Goal: Information Seeking & Learning: Learn about a topic

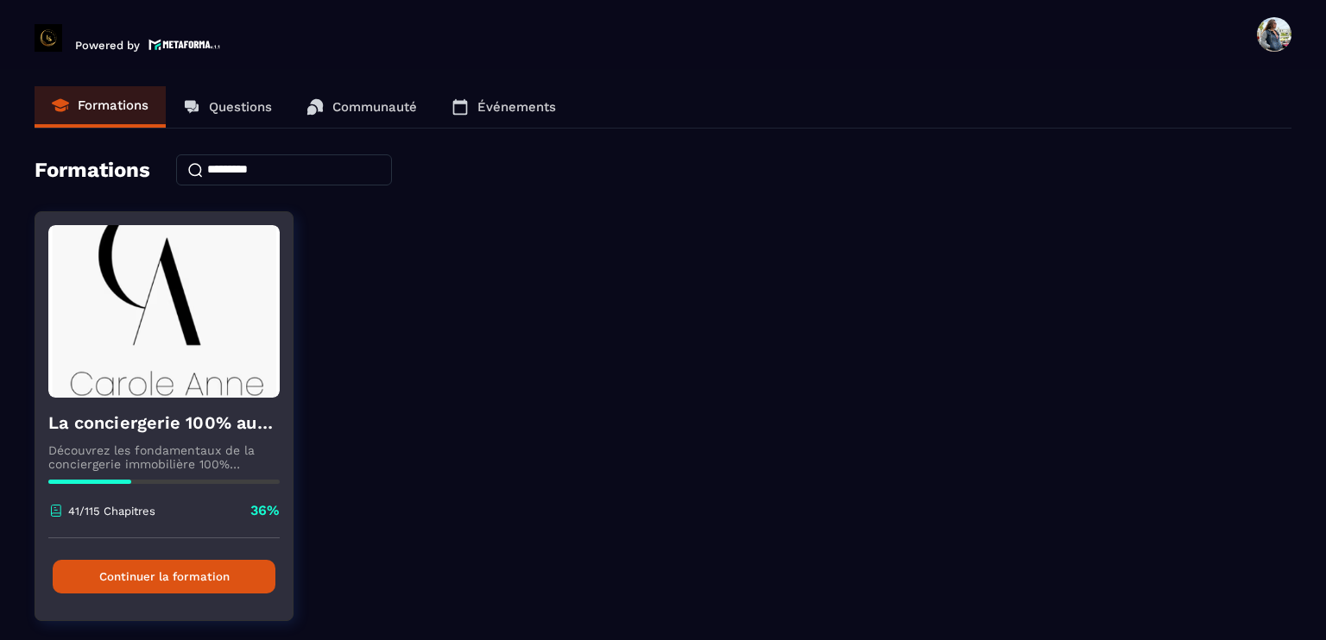
click at [207, 572] on button "Continuer la formation" at bounding box center [164, 577] width 223 height 34
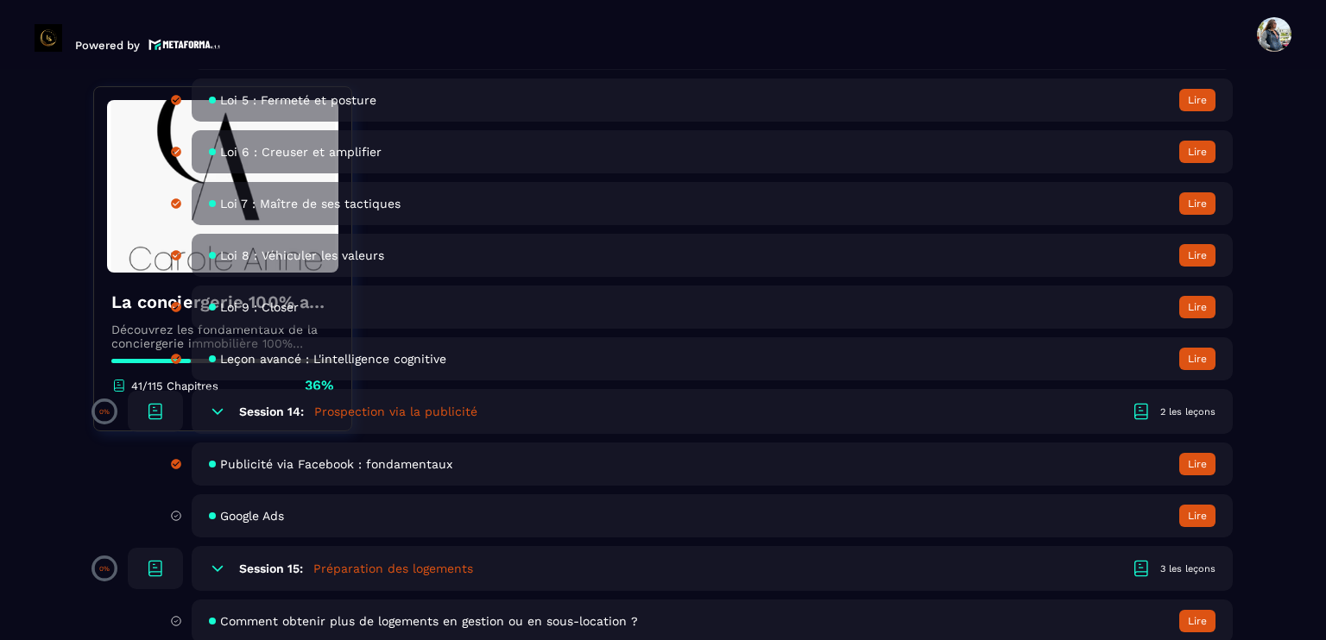
scroll to position [3108, 0]
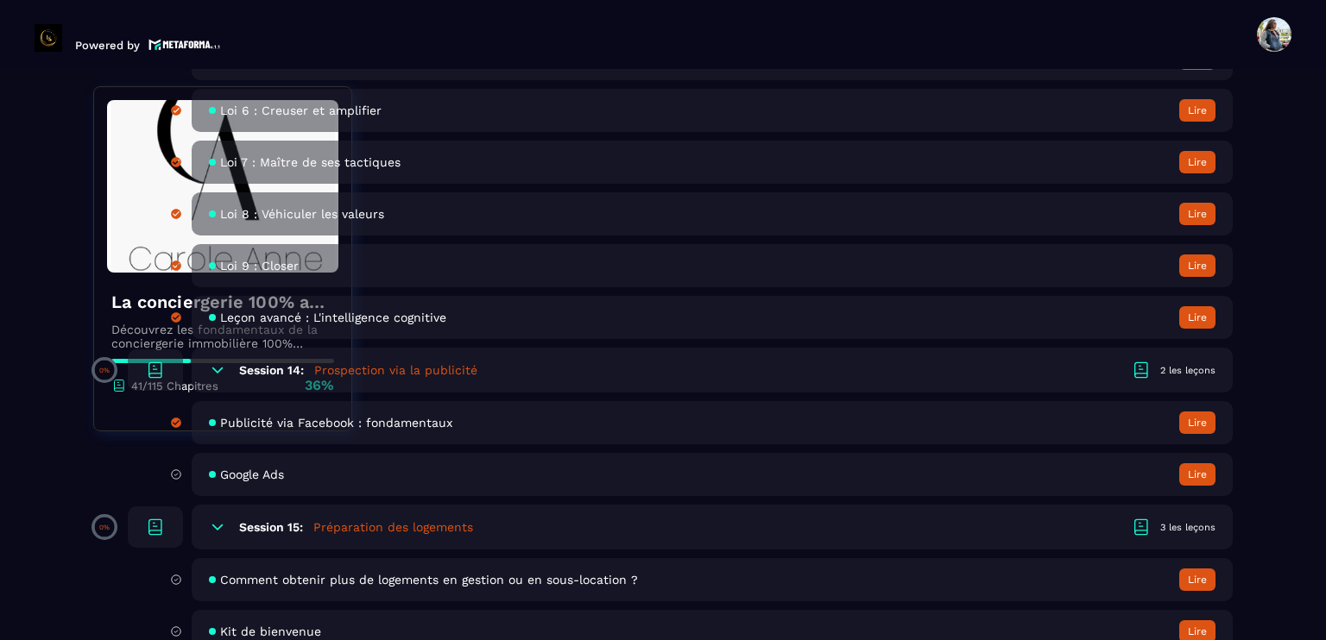
click at [240, 482] on span "Google Ads" at bounding box center [252, 475] width 64 height 14
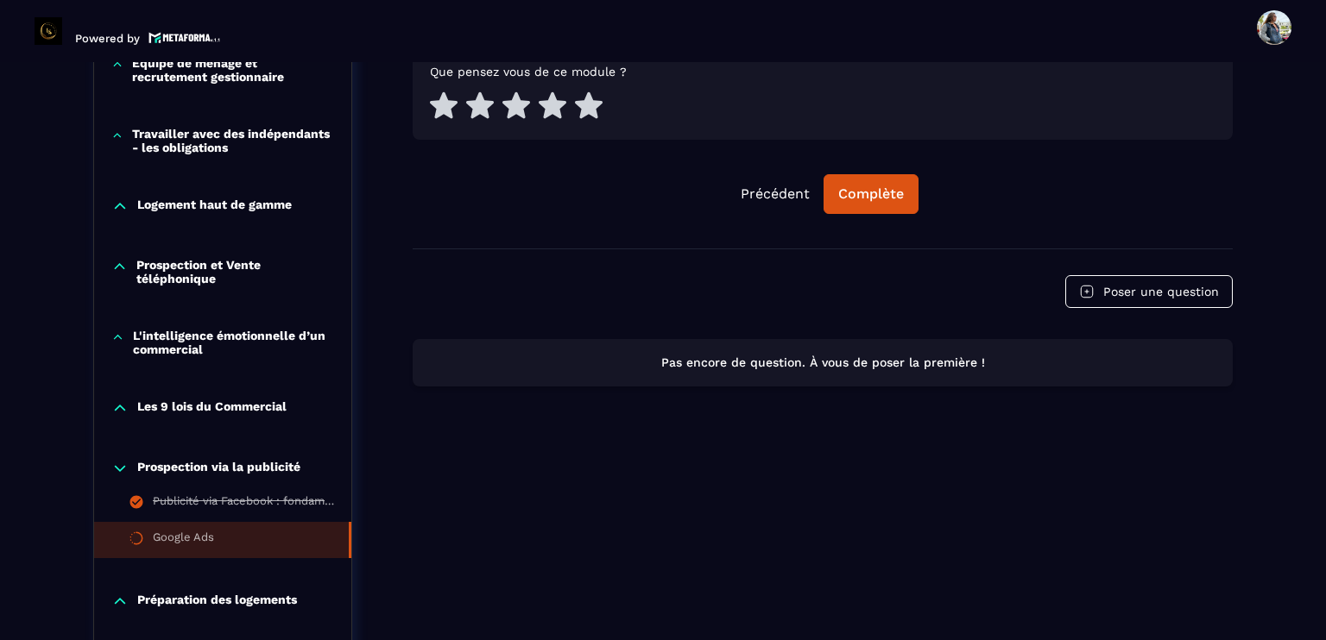
scroll to position [1129, 0]
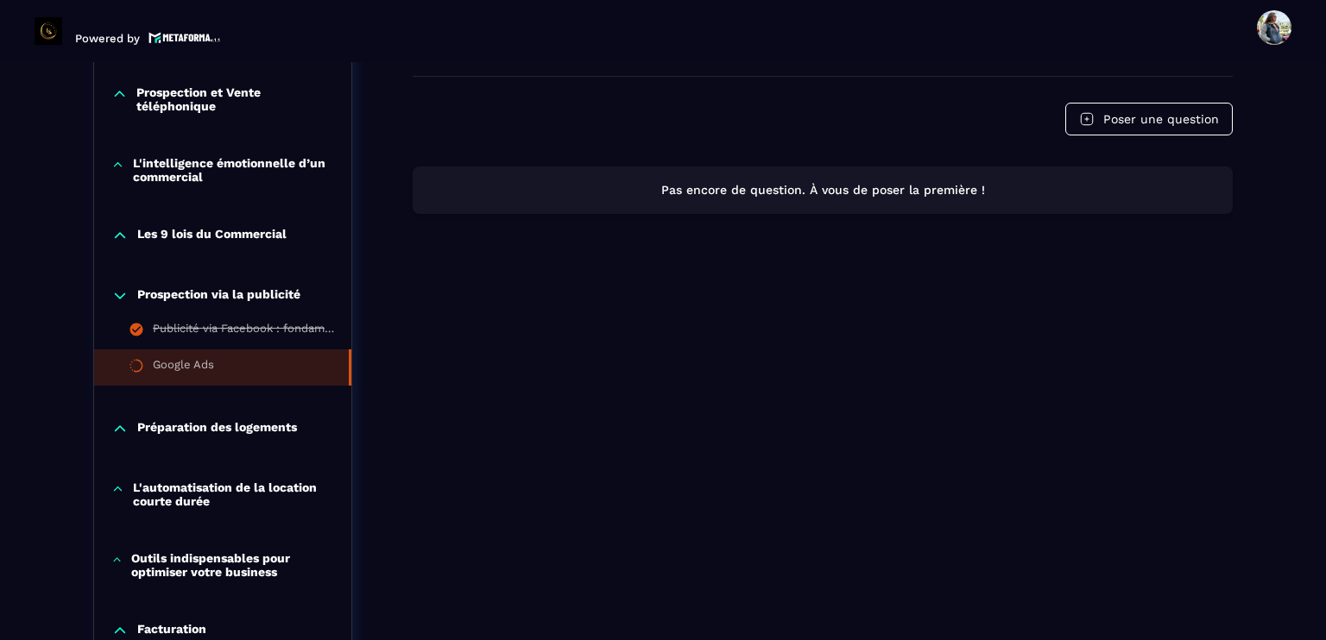
click at [188, 300] on p "Prospection via la publicité" at bounding box center [218, 295] width 163 height 17
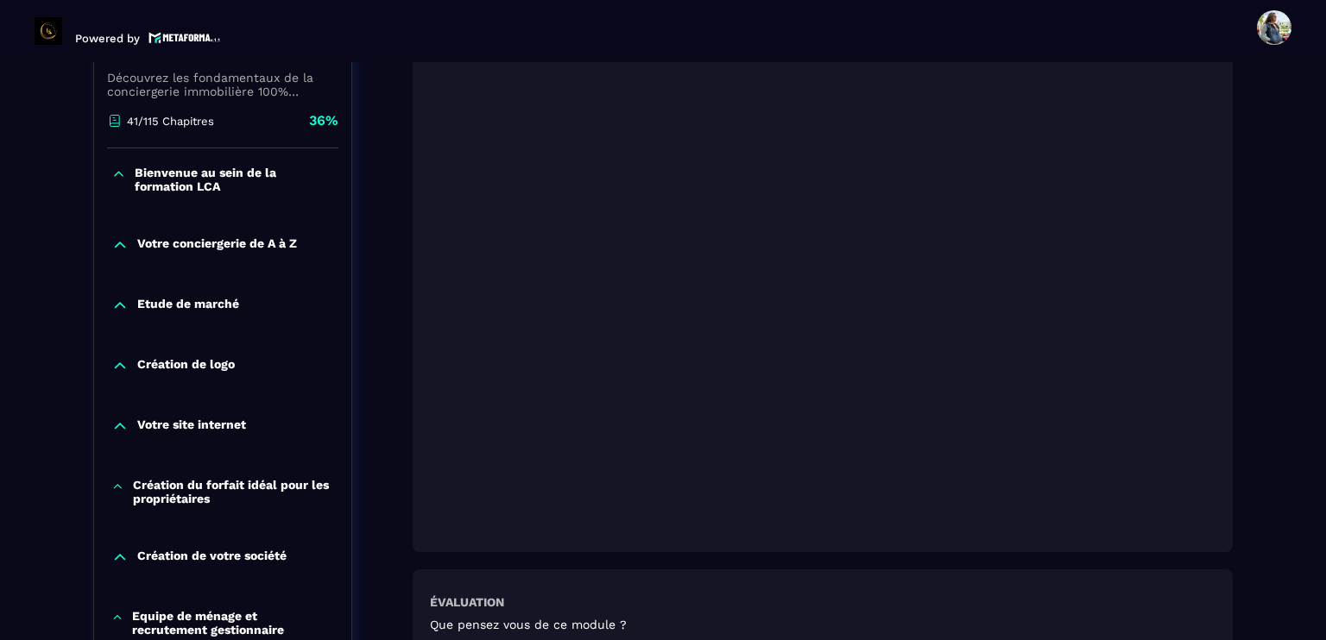
scroll to position [662, 0]
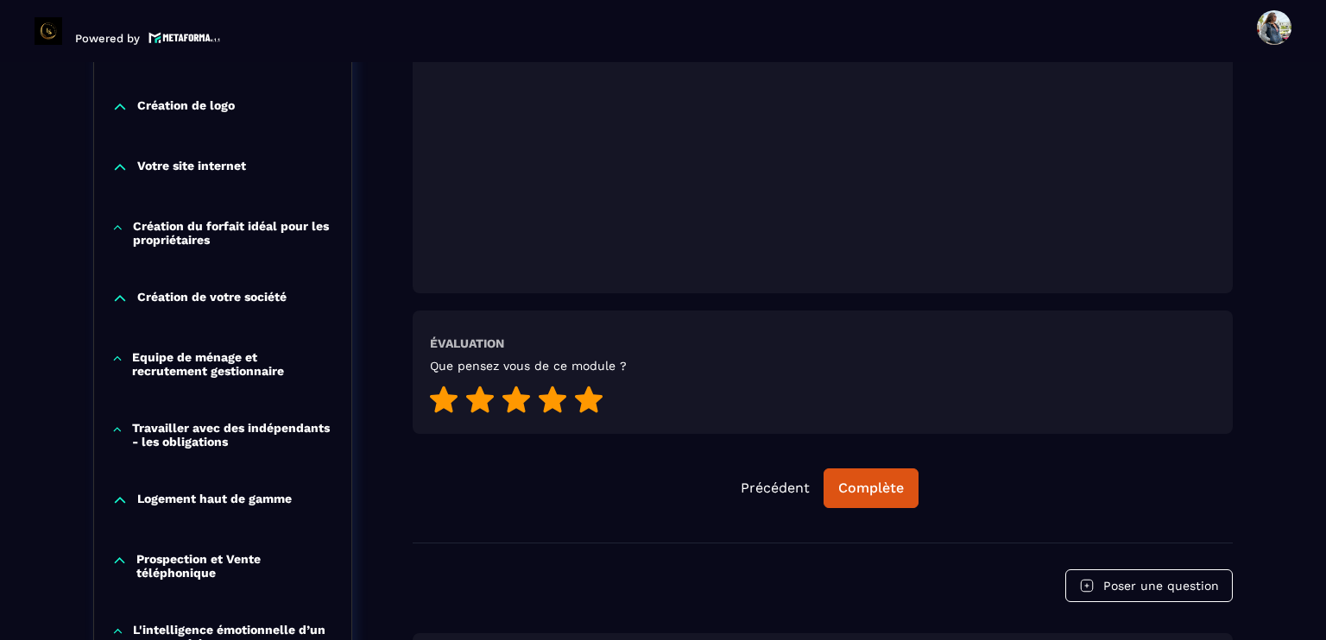
click at [577, 398] on icon at bounding box center [589, 399] width 28 height 27
click at [873, 485] on div "Complète" at bounding box center [871, 488] width 66 height 17
click at [870, 480] on div "Continuer" at bounding box center [870, 488] width 67 height 17
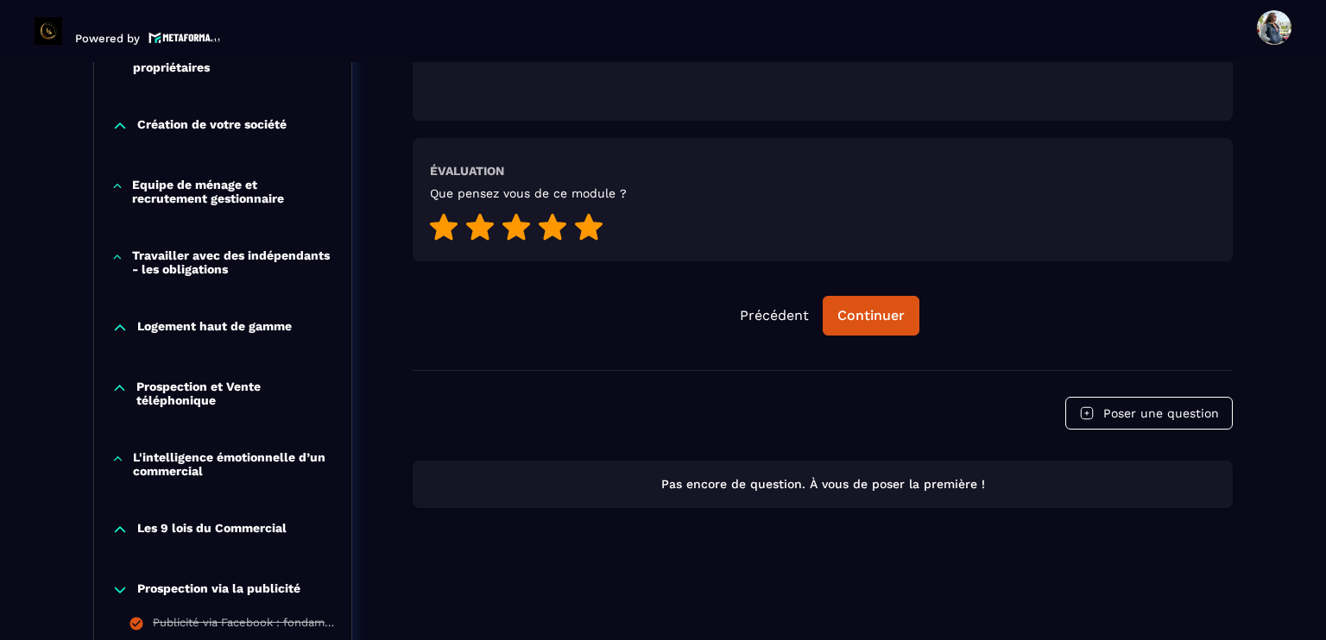
scroll to position [1266, 0]
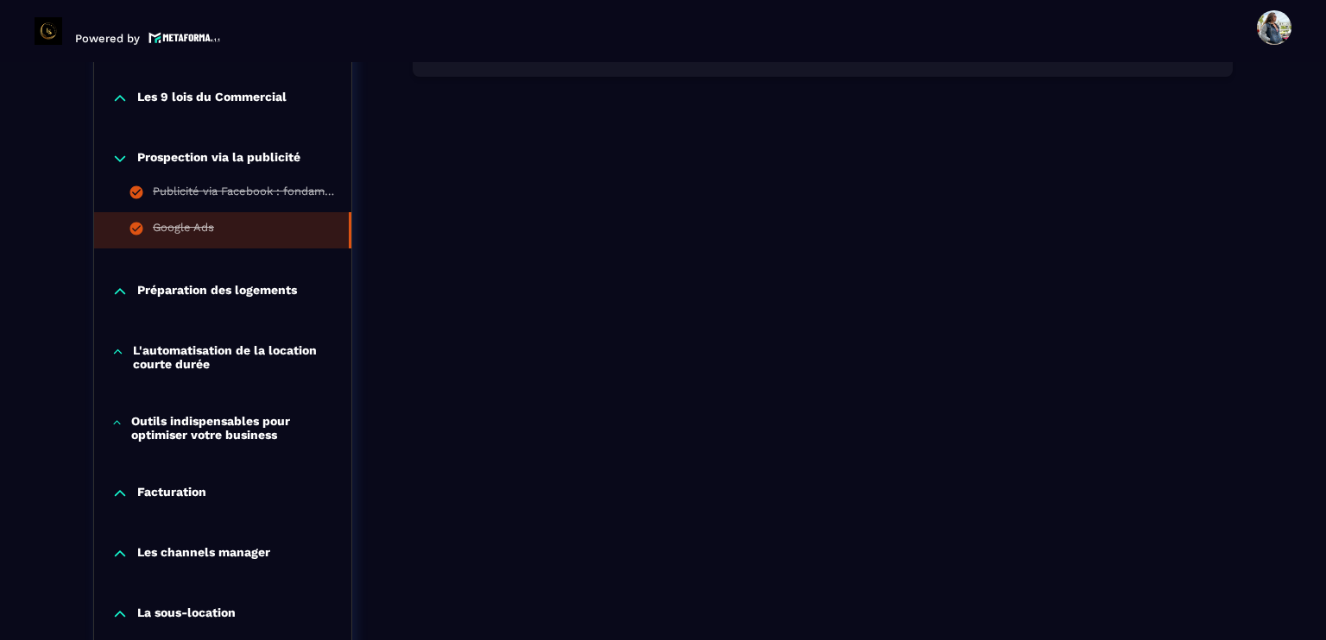
click at [186, 294] on p "Préparation des logements" at bounding box center [217, 291] width 160 height 17
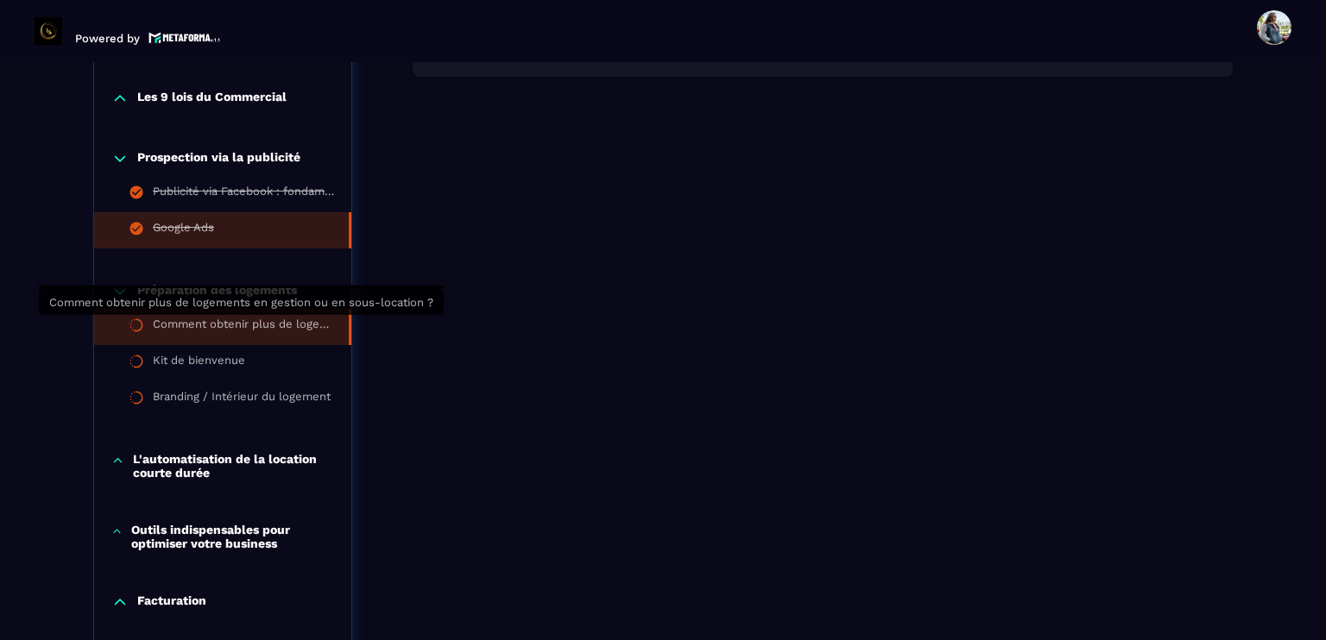
click at [193, 329] on div "Comment obtenir plus de logements en gestion ou en sous-location ?" at bounding box center [242, 327] width 179 height 19
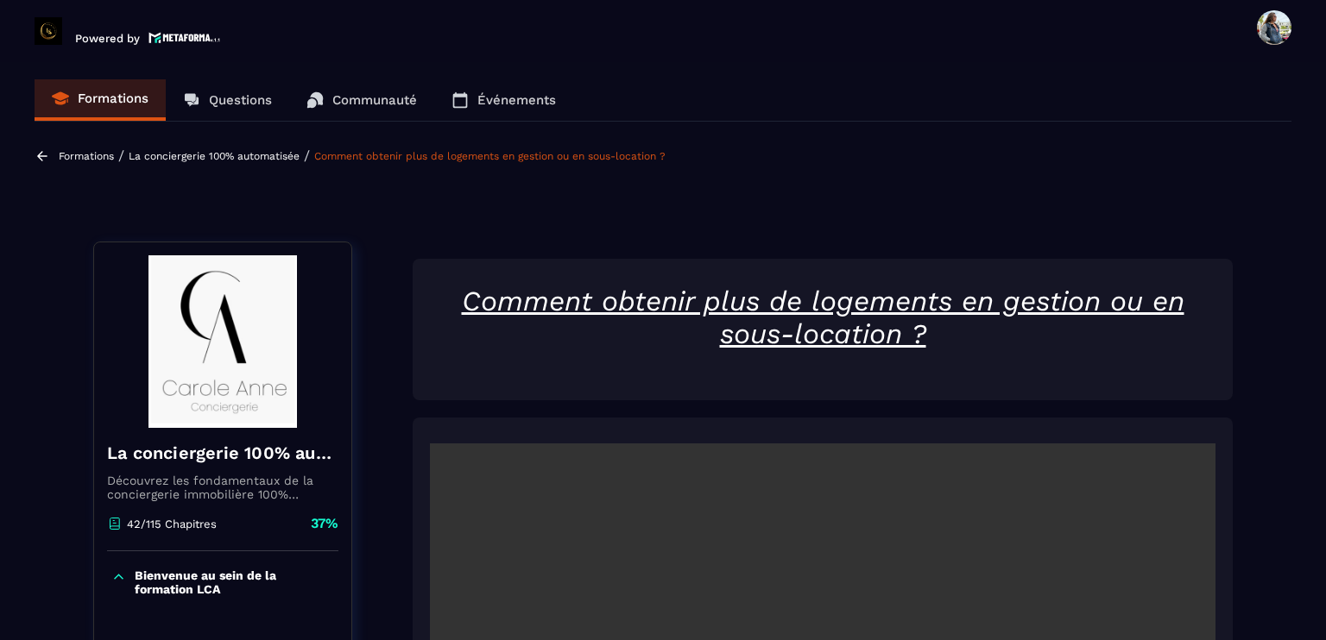
scroll to position [345, 0]
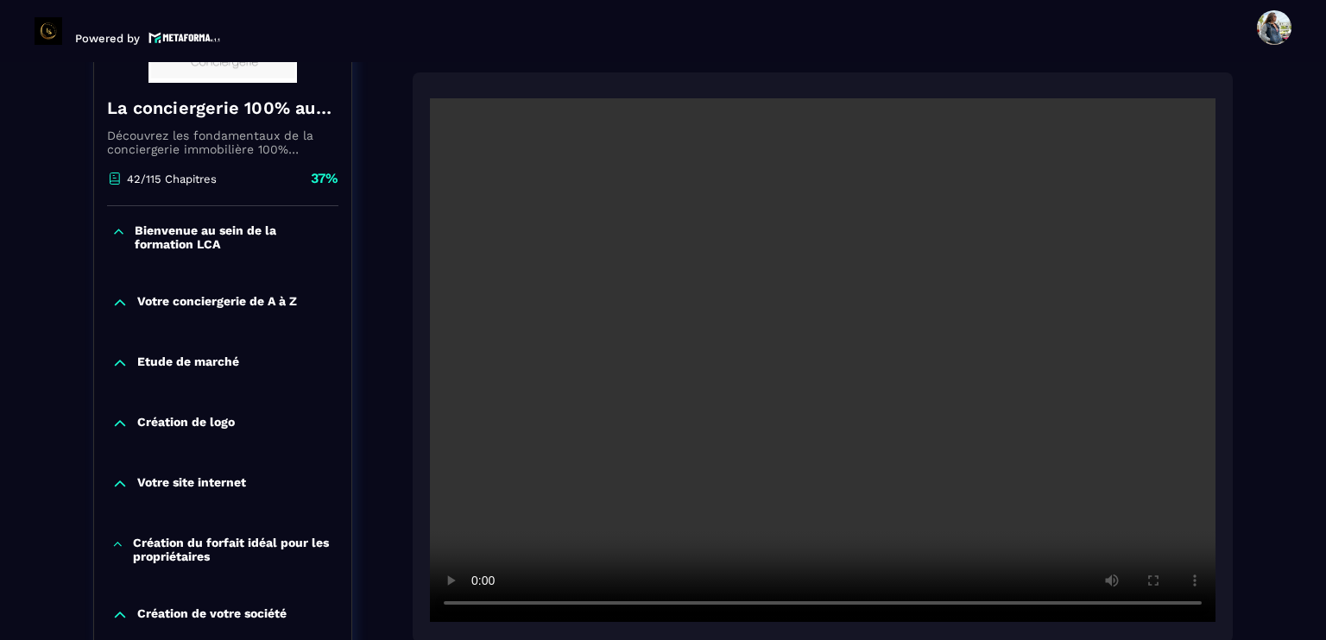
click at [736, 409] on video at bounding box center [823, 360] width 786 height 524
click at [865, 369] on video at bounding box center [823, 360] width 786 height 524
click at [773, 310] on video at bounding box center [823, 360] width 786 height 524
click at [978, 372] on video at bounding box center [823, 360] width 786 height 524
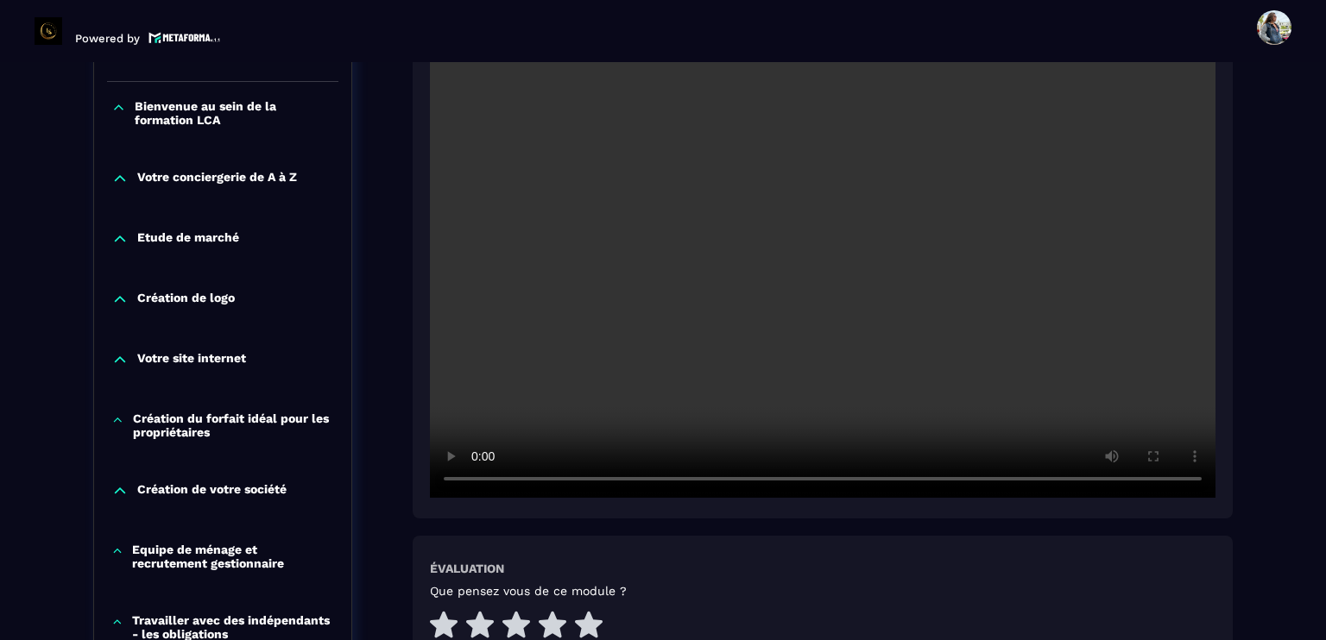
scroll to position [432, 0]
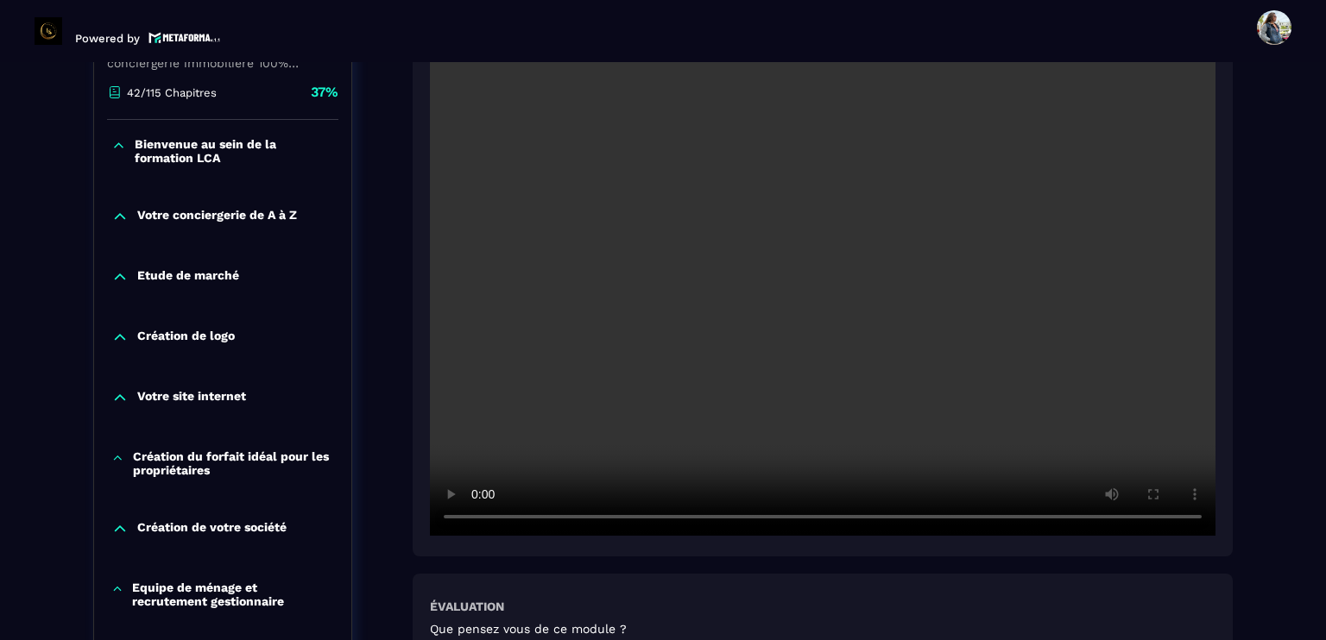
click at [773, 384] on video at bounding box center [823, 274] width 786 height 524
click at [830, 272] on video at bounding box center [823, 274] width 786 height 524
click at [853, 374] on video at bounding box center [823, 274] width 786 height 524
click at [834, 304] on video at bounding box center [823, 274] width 786 height 524
click at [835, 303] on video at bounding box center [823, 274] width 786 height 524
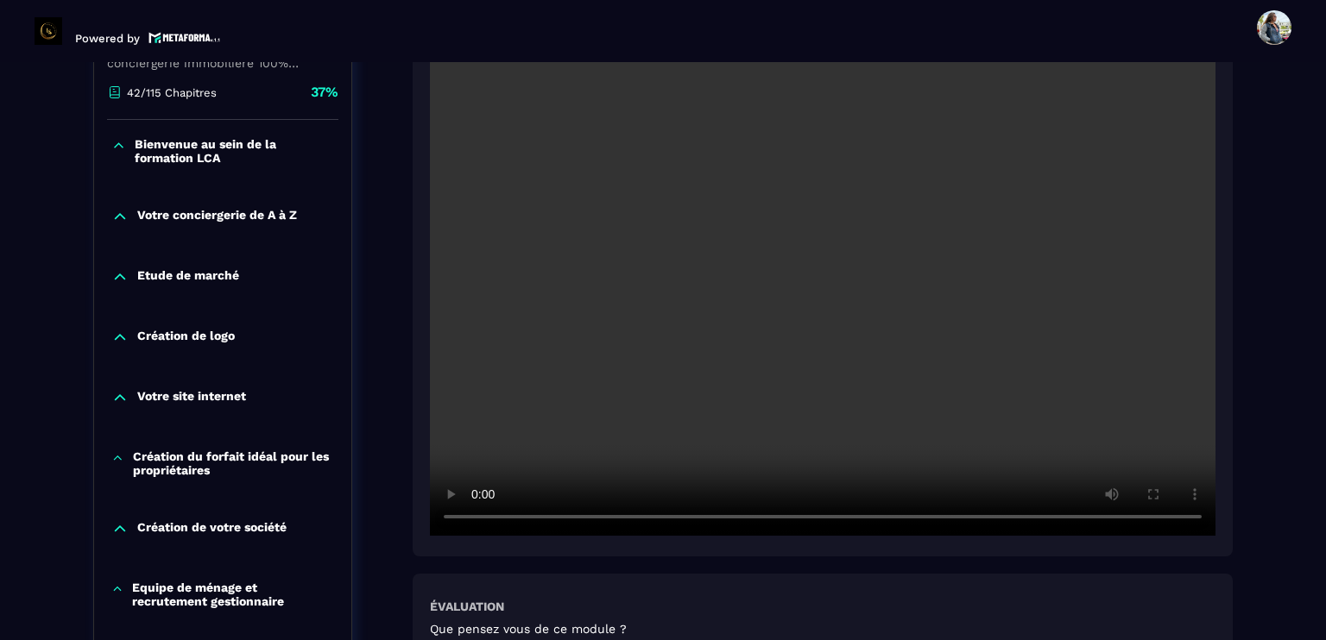
click at [835, 303] on video at bounding box center [823, 274] width 786 height 524
click at [931, 386] on video at bounding box center [823, 274] width 786 height 524
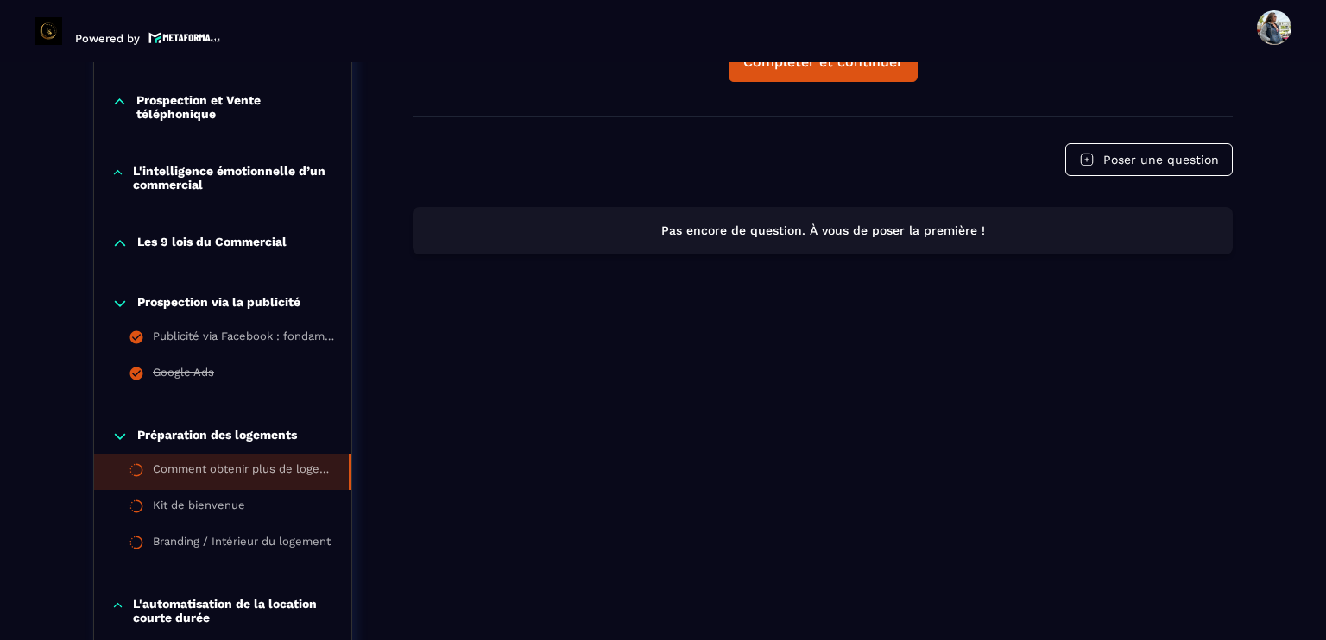
scroll to position [1122, 0]
click at [183, 303] on p "Prospection via la publicité" at bounding box center [218, 302] width 163 height 17
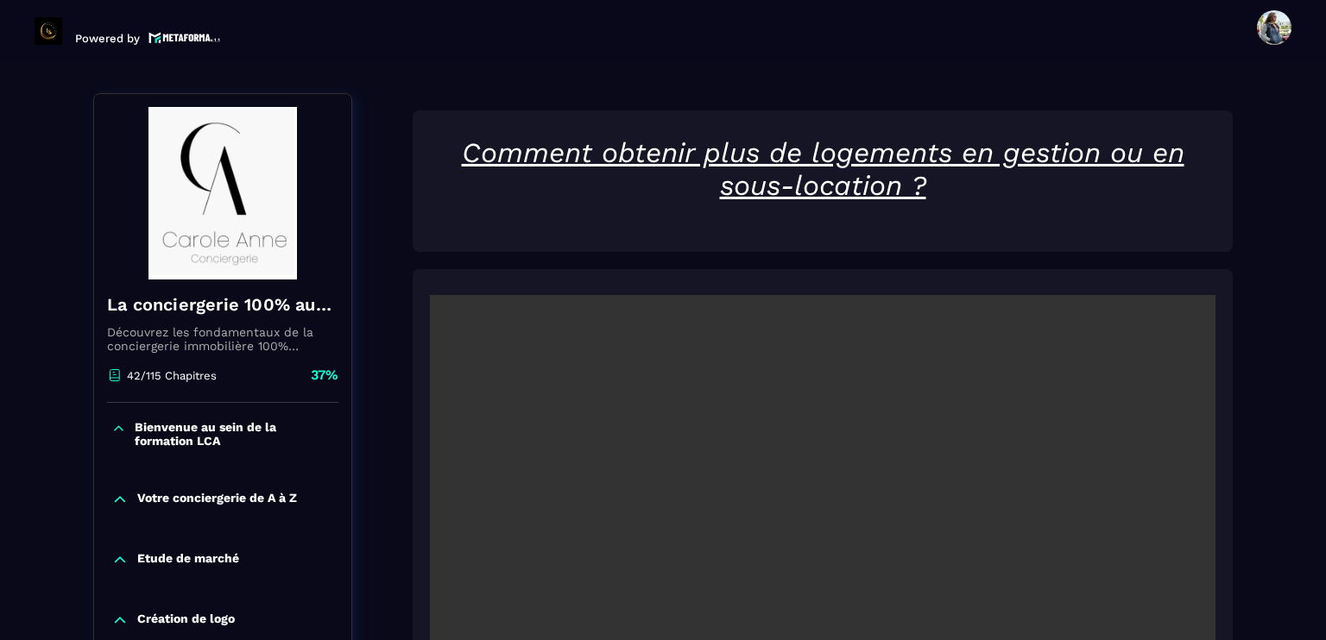
scroll to position [0, 0]
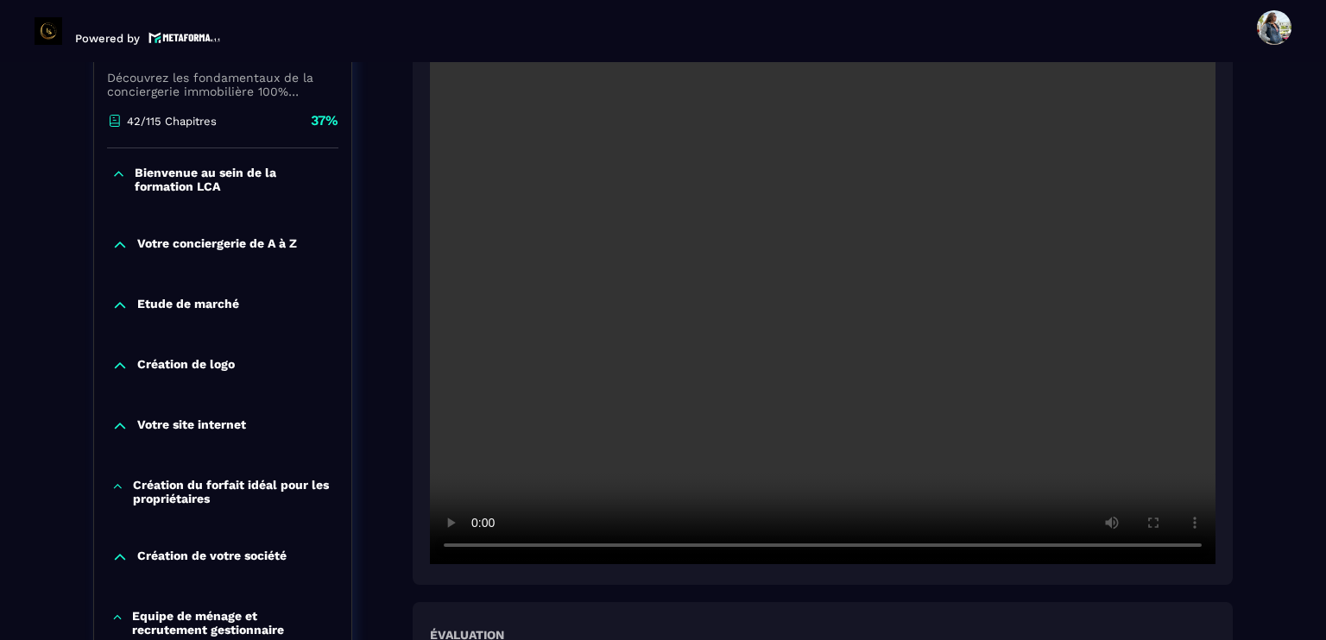
scroll to position [432, 0]
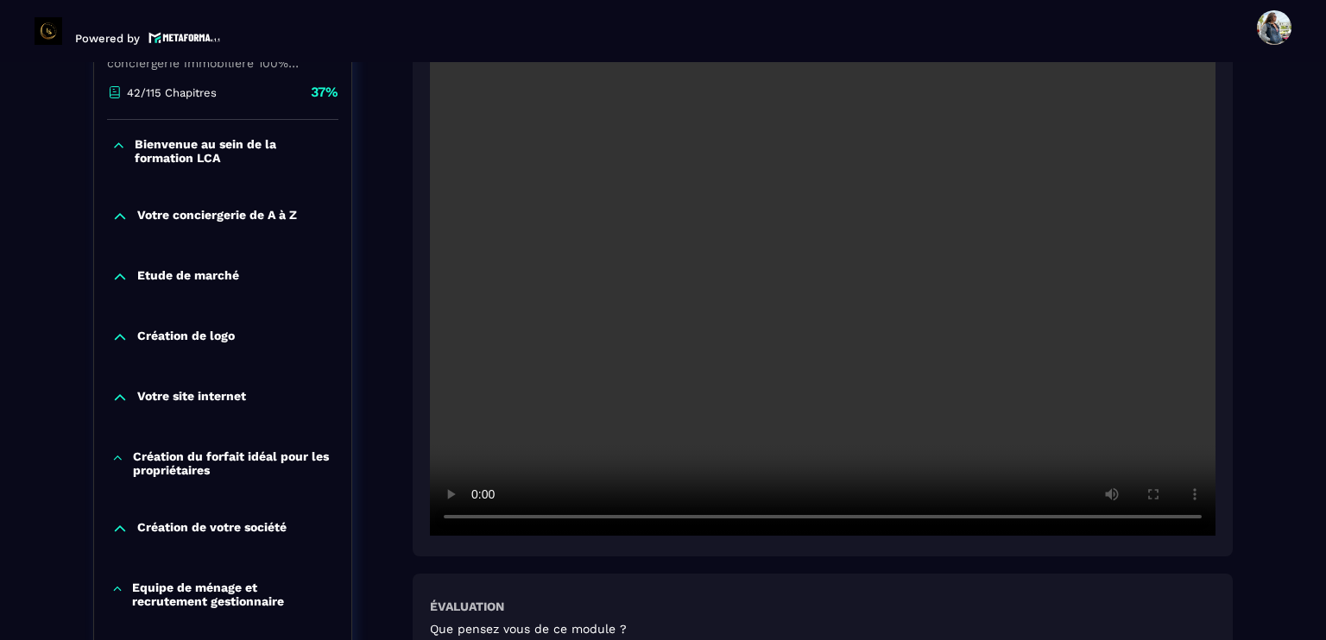
click at [872, 323] on video at bounding box center [823, 274] width 786 height 524
click at [671, 386] on video at bounding box center [823, 274] width 786 height 524
click at [722, 382] on video at bounding box center [823, 274] width 786 height 524
click at [843, 282] on video at bounding box center [823, 274] width 786 height 524
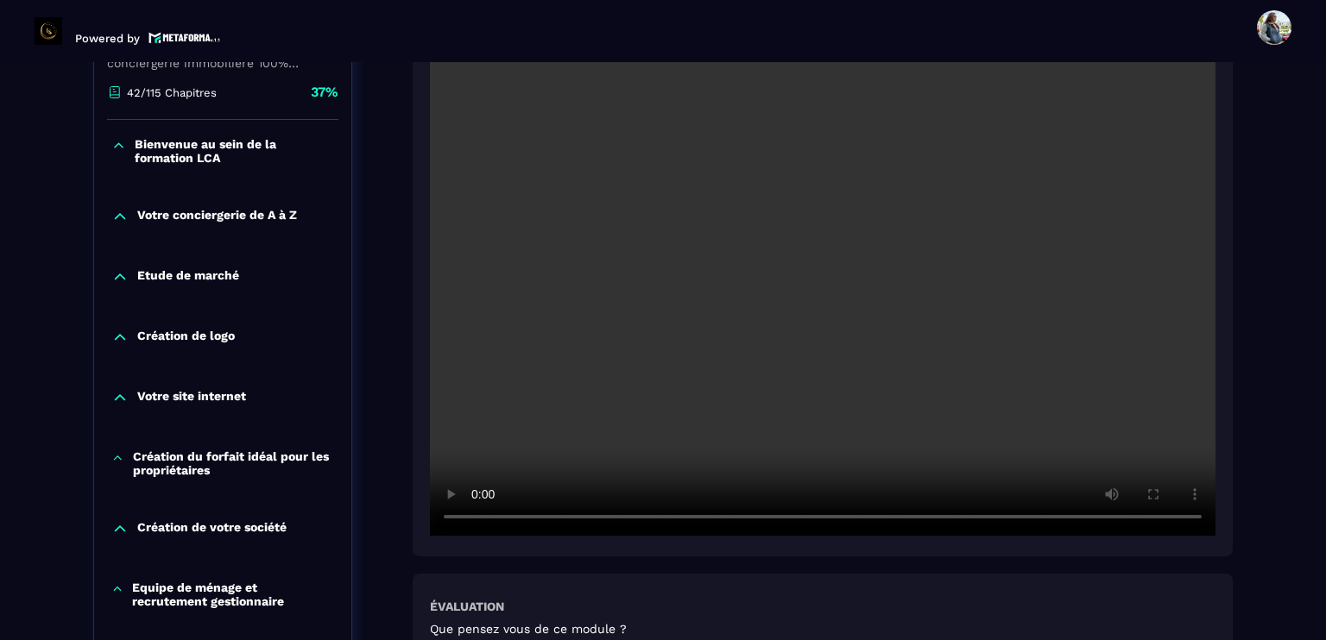
click at [754, 310] on video at bounding box center [823, 274] width 786 height 524
click at [815, 274] on video at bounding box center [823, 274] width 786 height 524
click at [759, 321] on video at bounding box center [823, 274] width 786 height 524
click at [777, 274] on video at bounding box center [823, 274] width 786 height 524
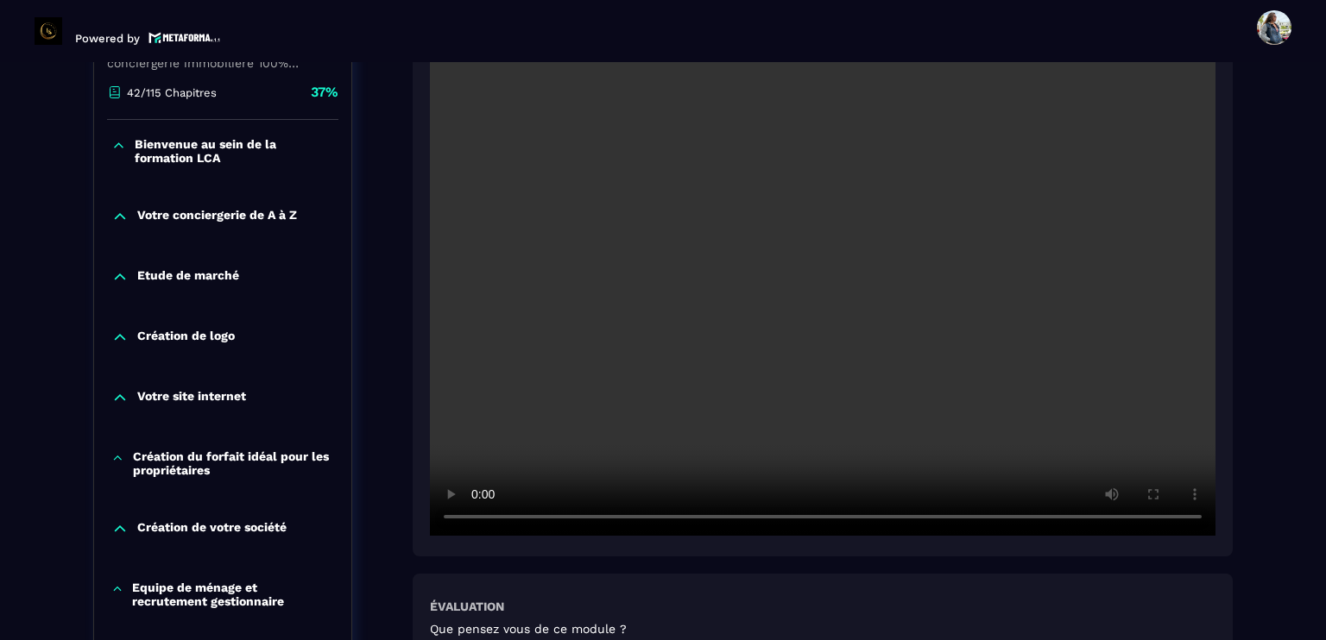
click at [831, 300] on video at bounding box center [823, 274] width 786 height 524
click at [793, 296] on video at bounding box center [823, 274] width 786 height 524
click at [789, 308] on video at bounding box center [823, 274] width 786 height 524
click at [791, 307] on video at bounding box center [823, 274] width 786 height 524
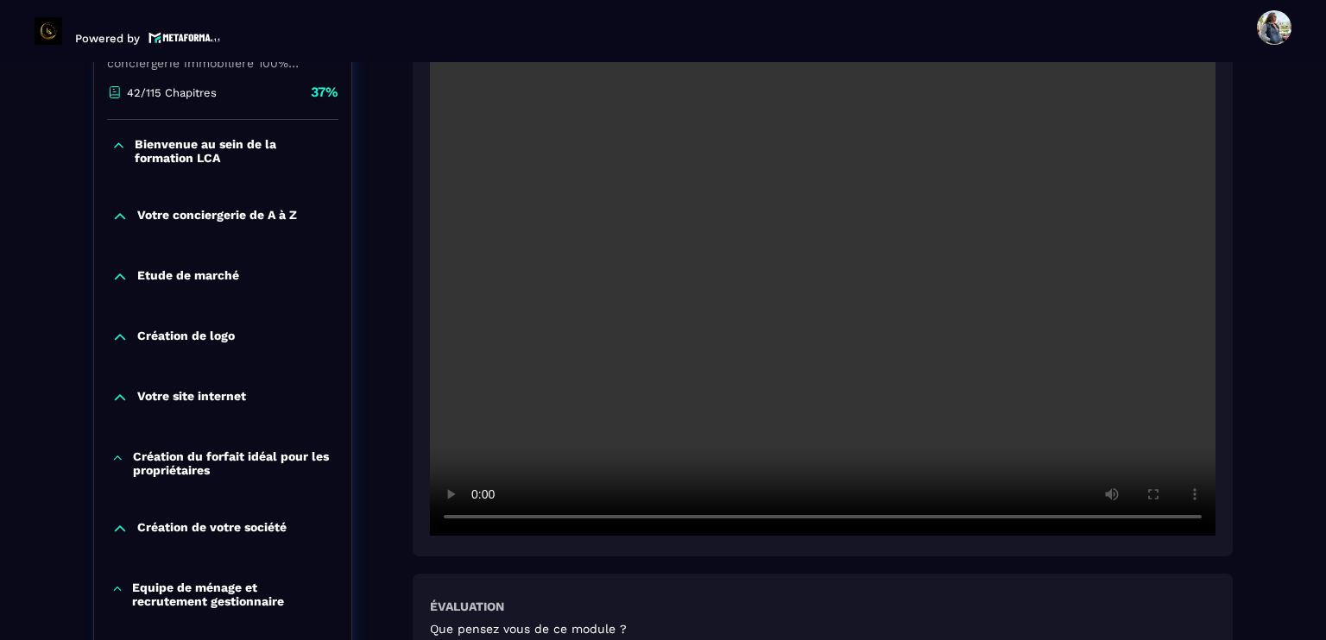
click at [793, 284] on video at bounding box center [823, 274] width 786 height 524
click at [1088, 257] on video at bounding box center [823, 274] width 786 height 524
click at [850, 365] on video at bounding box center [823, 274] width 786 height 524
click at [833, 291] on video at bounding box center [823, 274] width 786 height 524
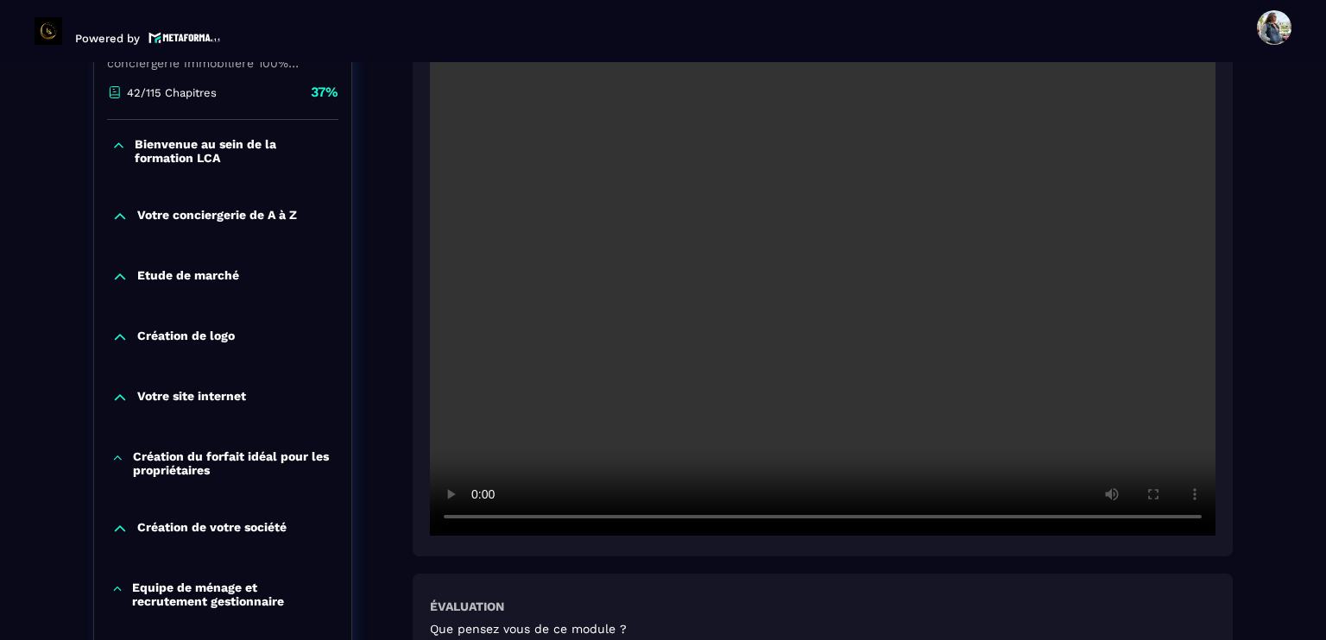
click at [833, 291] on video at bounding box center [823, 274] width 786 height 524
click at [833, 317] on video at bounding box center [823, 274] width 786 height 524
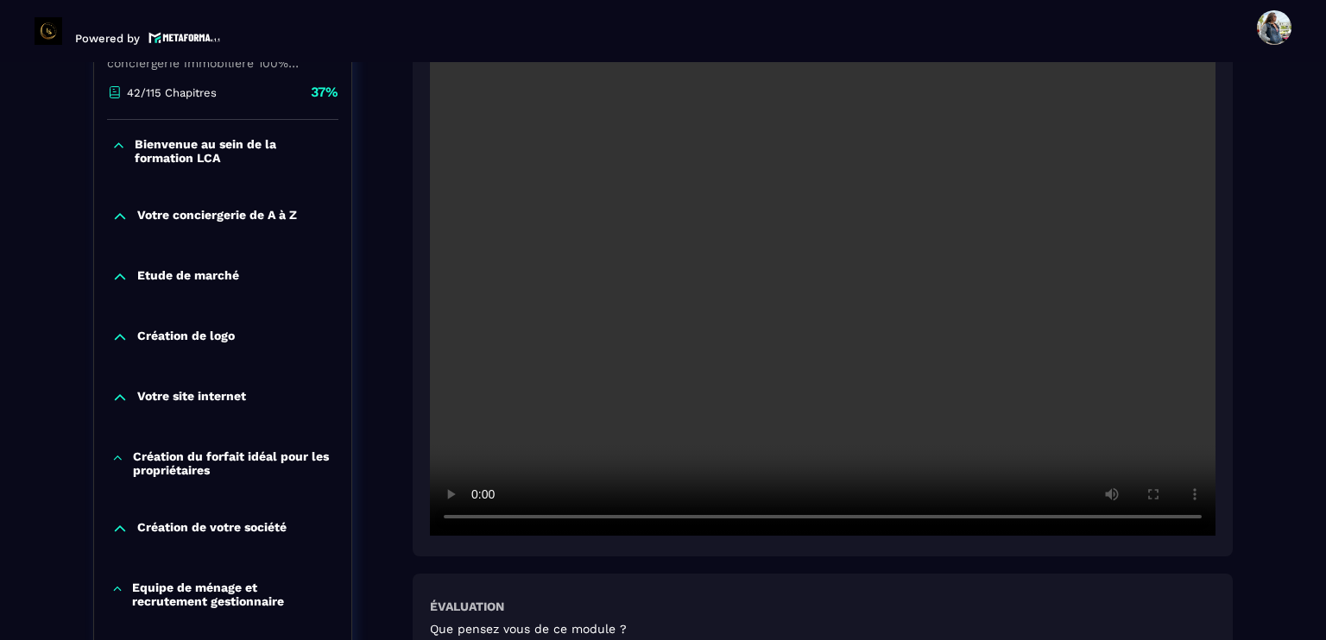
click at [732, 307] on video at bounding box center [823, 274] width 786 height 524
click at [915, 287] on video at bounding box center [823, 274] width 786 height 524
click at [821, 327] on video at bounding box center [823, 274] width 786 height 524
click at [830, 275] on video at bounding box center [823, 274] width 786 height 524
click at [841, 268] on video at bounding box center [823, 274] width 786 height 524
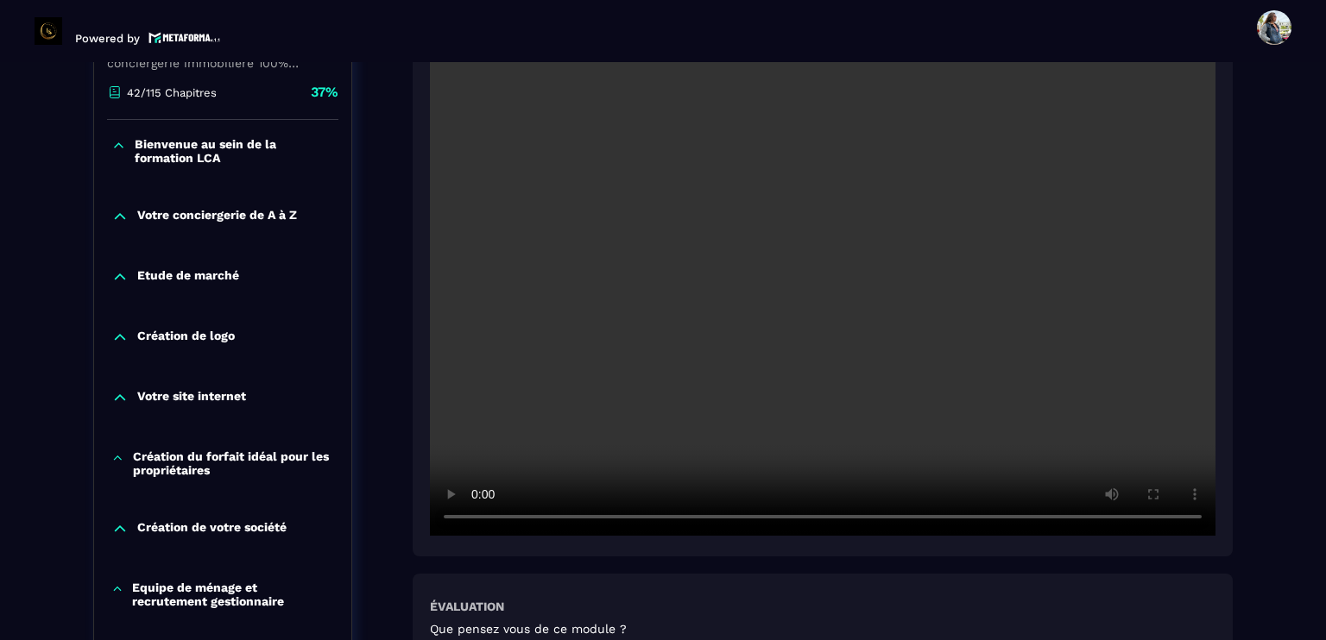
click at [870, 300] on video at bounding box center [823, 274] width 786 height 524
click at [774, 326] on video at bounding box center [823, 274] width 786 height 524
click at [784, 317] on video at bounding box center [823, 274] width 786 height 524
click at [913, 341] on video at bounding box center [823, 274] width 786 height 524
click at [913, 221] on video at bounding box center [823, 274] width 786 height 524
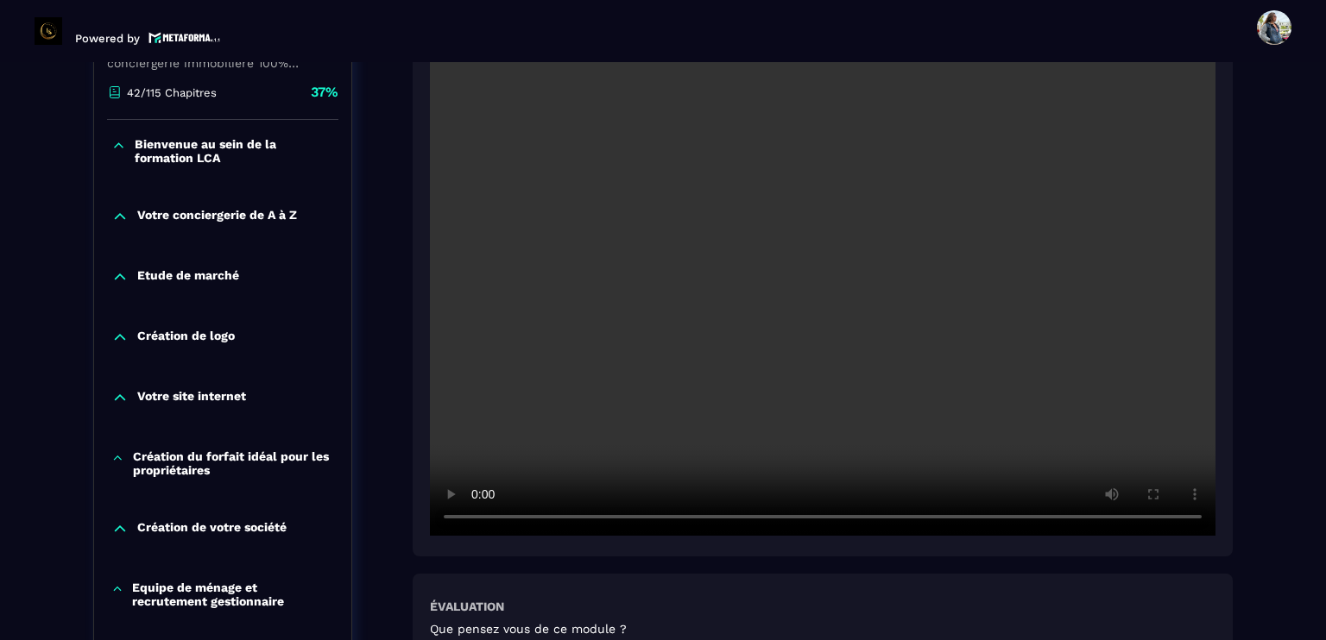
click at [798, 226] on video at bounding box center [823, 274] width 786 height 524
click at [868, 357] on video at bounding box center [823, 274] width 786 height 524
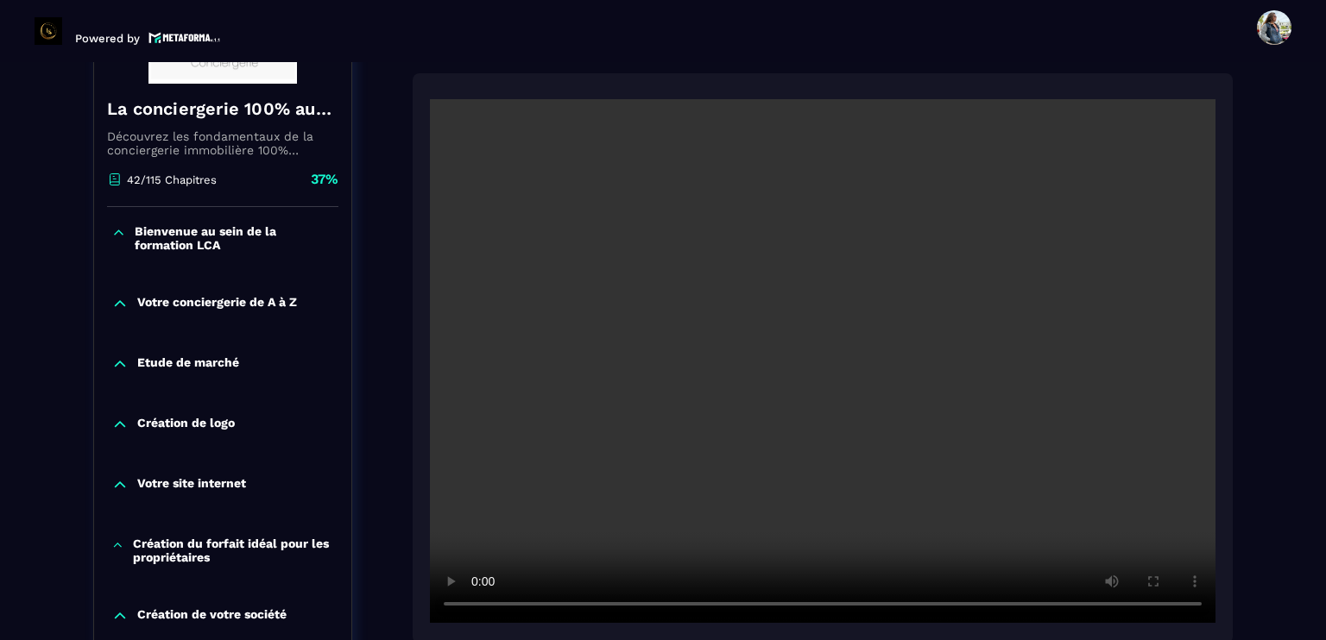
scroll to position [345, 0]
click at [799, 371] on video at bounding box center [823, 360] width 786 height 524
click at [806, 403] on video at bounding box center [823, 360] width 786 height 524
click at [766, 403] on video at bounding box center [823, 360] width 786 height 524
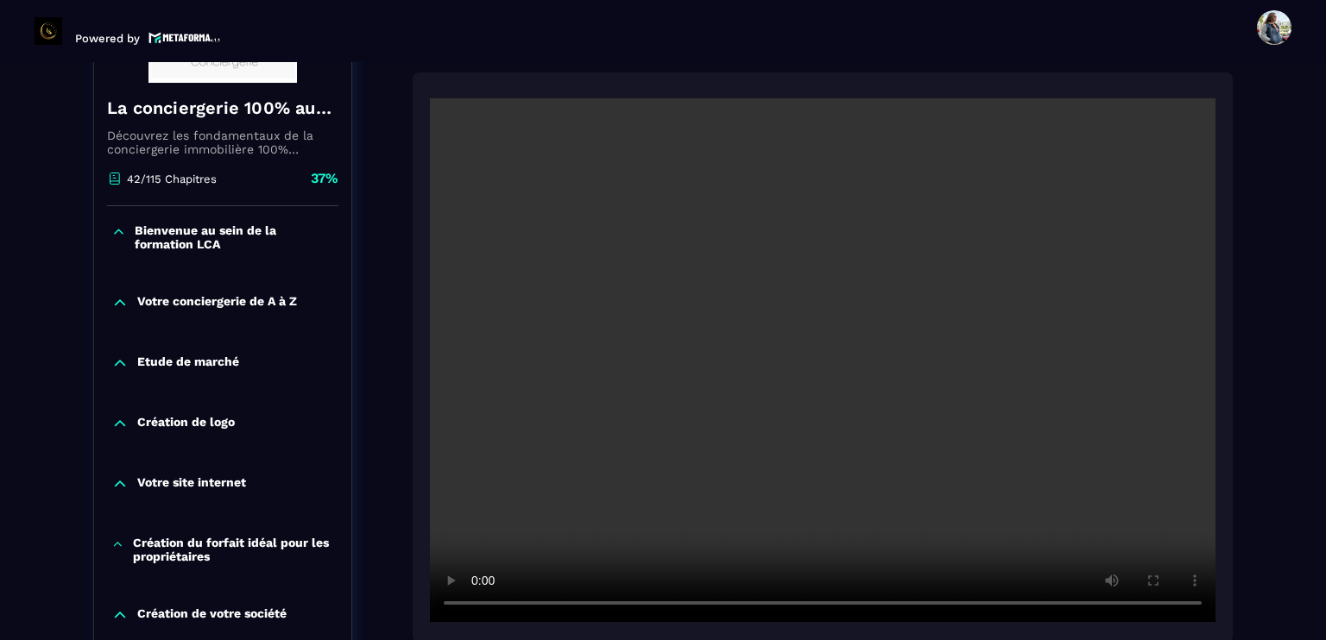
click at [766, 403] on video at bounding box center [823, 360] width 786 height 524
